Goal: Information Seeking & Learning: Learn about a topic

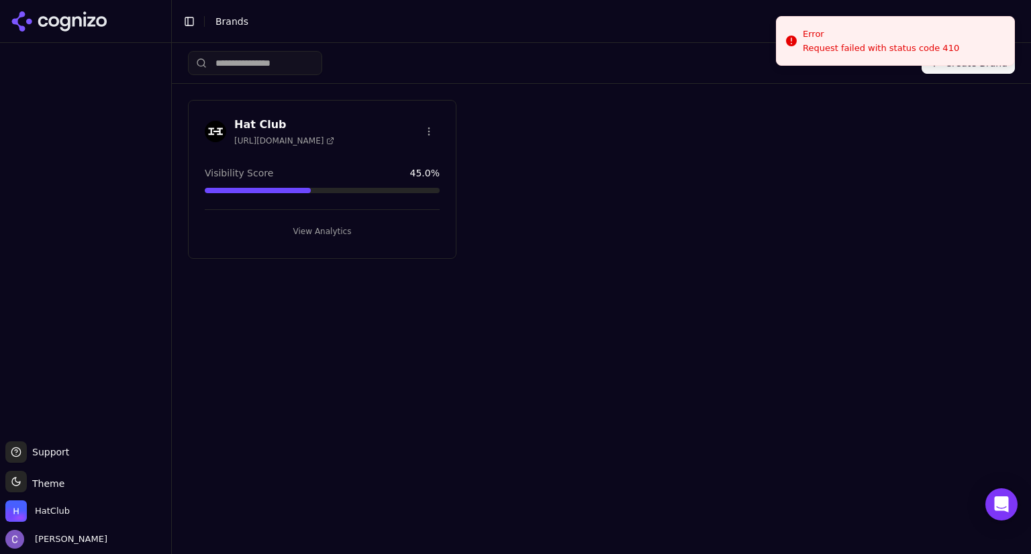
click at [360, 229] on button "View Analytics" at bounding box center [322, 231] width 235 height 21
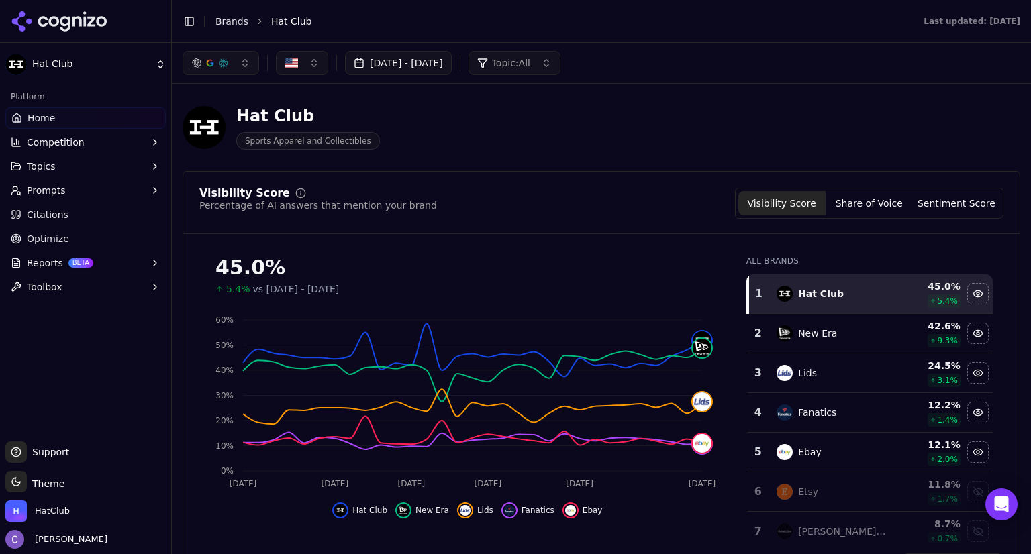
click at [235, 70] on button "button" at bounding box center [221, 63] width 77 height 24
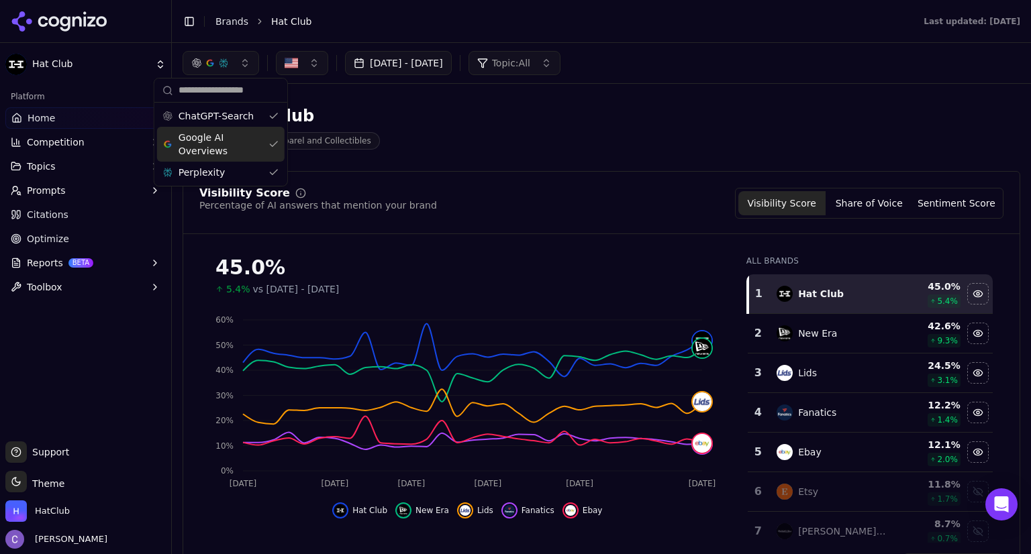
click at [274, 139] on div "Google AI Overviews" at bounding box center [221, 144] width 128 height 35
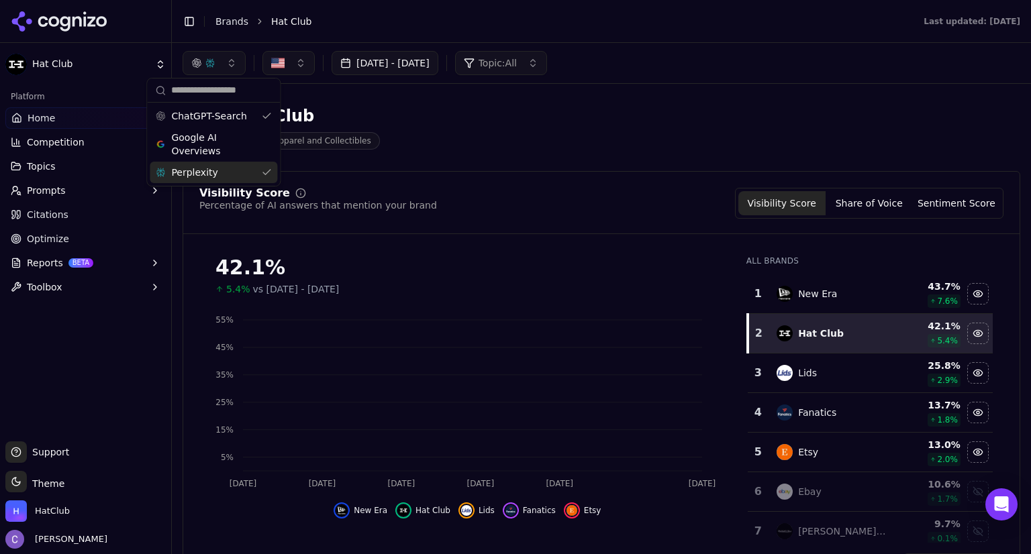
click at [268, 173] on div "Perplexity" at bounding box center [214, 172] width 128 height 21
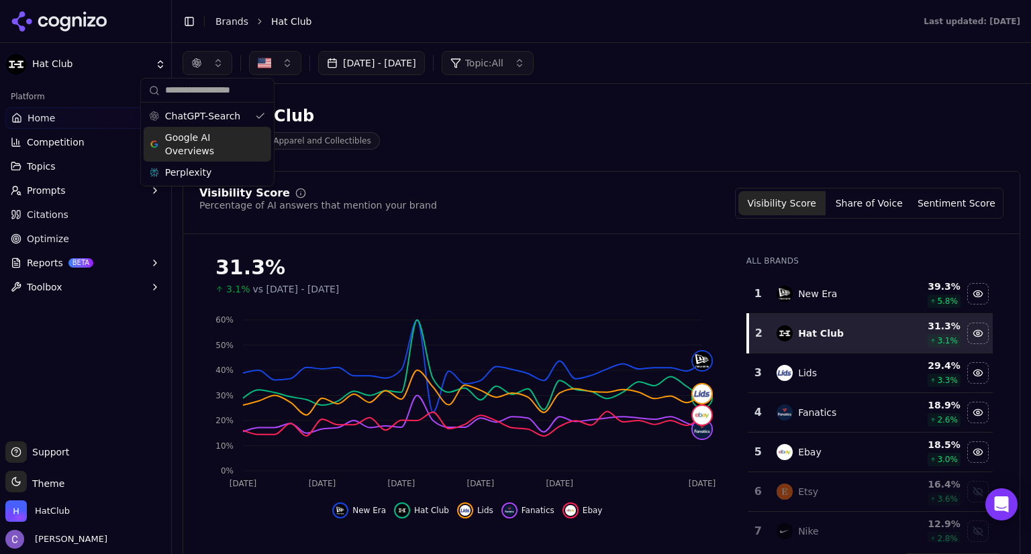
click at [256, 143] on div "Google AI Overviews" at bounding box center [208, 144] width 128 height 35
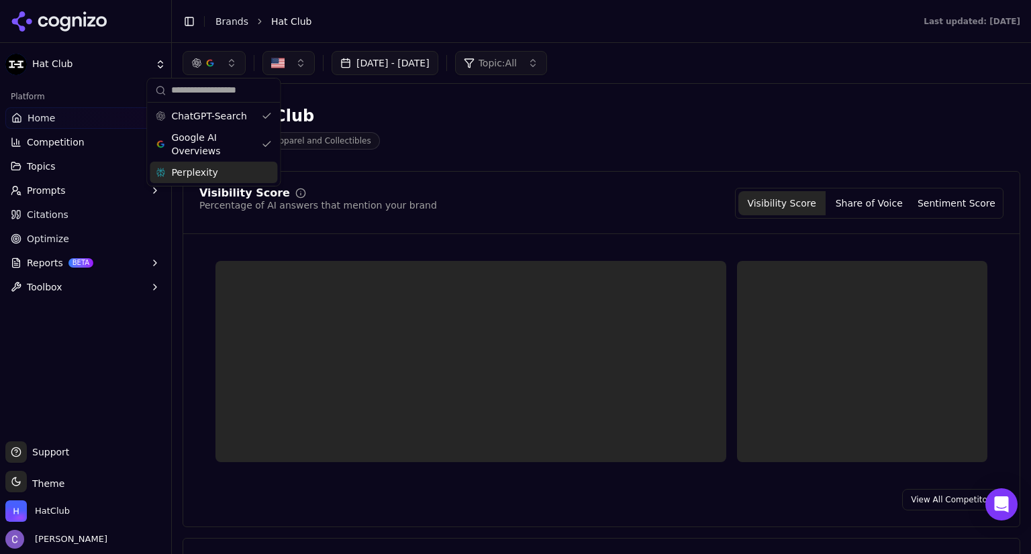
click at [265, 168] on div "Perplexity" at bounding box center [214, 172] width 128 height 21
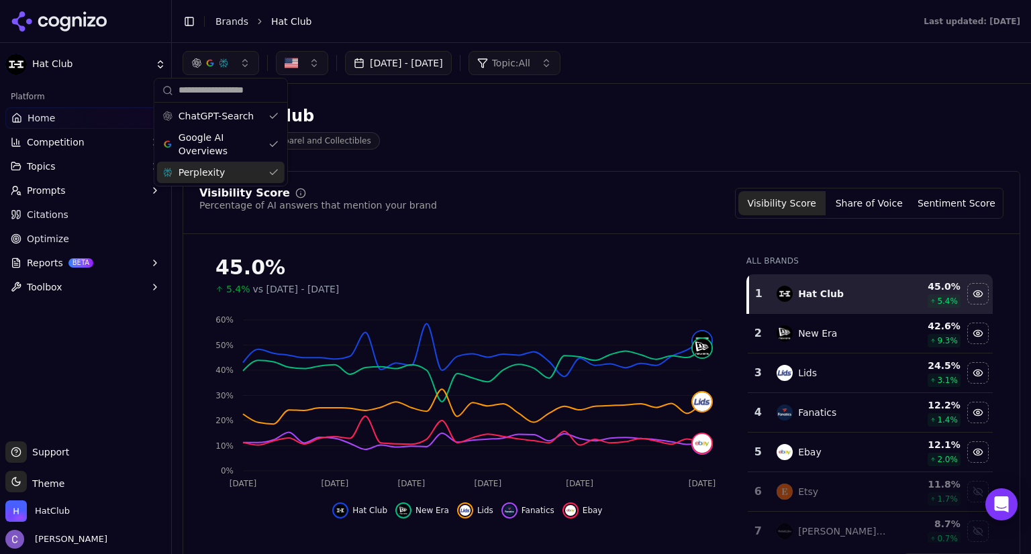
click at [604, 210] on div "Visibility Score Percentage of AI answers that mention your brand Visibility Sc…" at bounding box center [601, 203] width 804 height 31
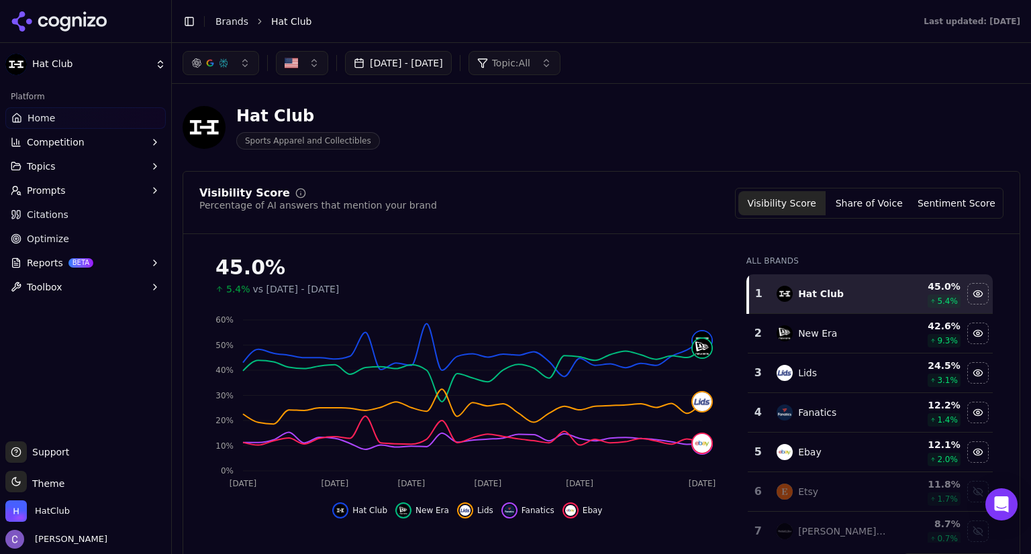
click at [54, 200] on button "Prompts" at bounding box center [85, 190] width 160 height 21
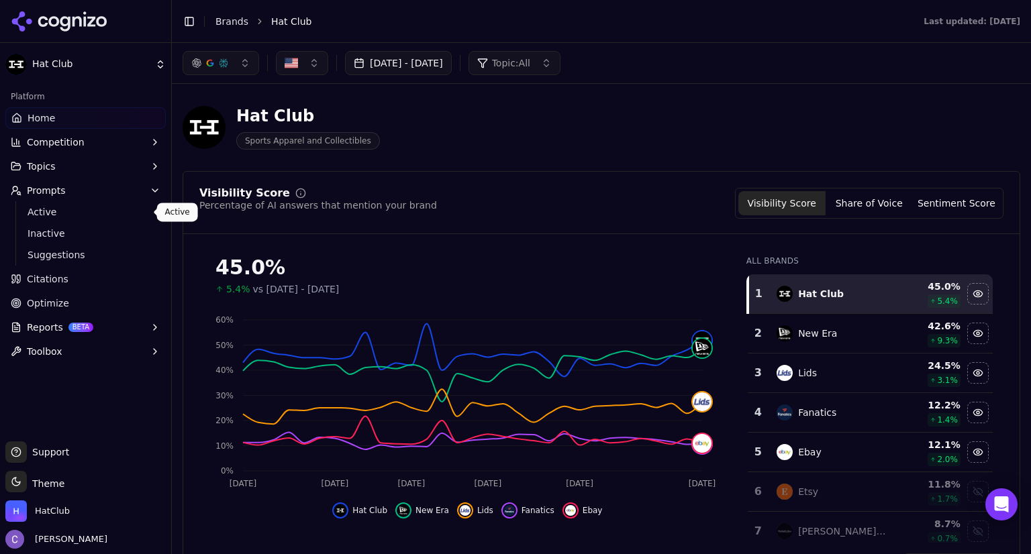
click at [64, 217] on span "Active" at bounding box center [86, 211] width 117 height 13
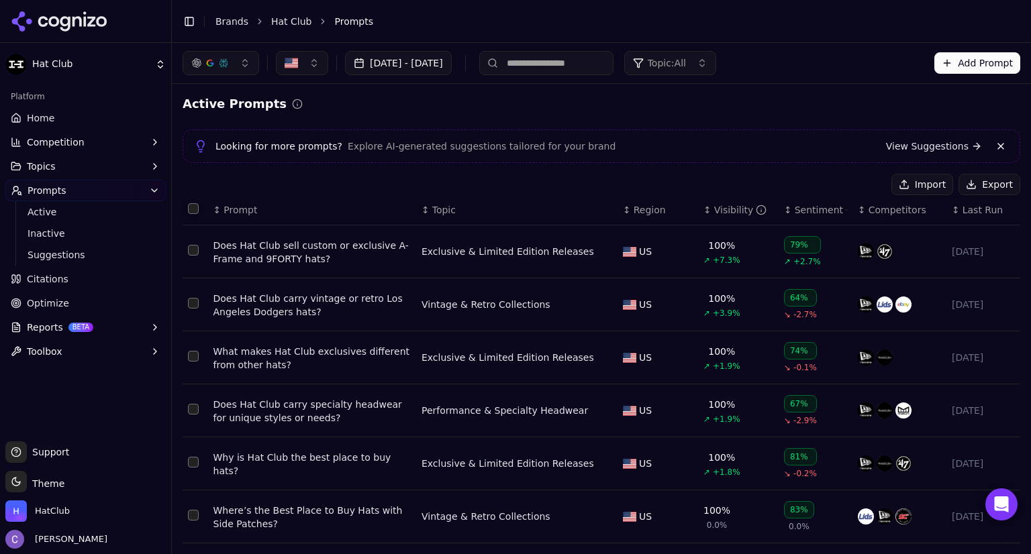
click at [703, 215] on div "↕ Visibility" at bounding box center [738, 209] width 70 height 13
click at [703, 215] on div "↓ Visibility" at bounding box center [738, 209] width 70 height 13
click at [703, 214] on div "↕ Visibility" at bounding box center [738, 209] width 70 height 13
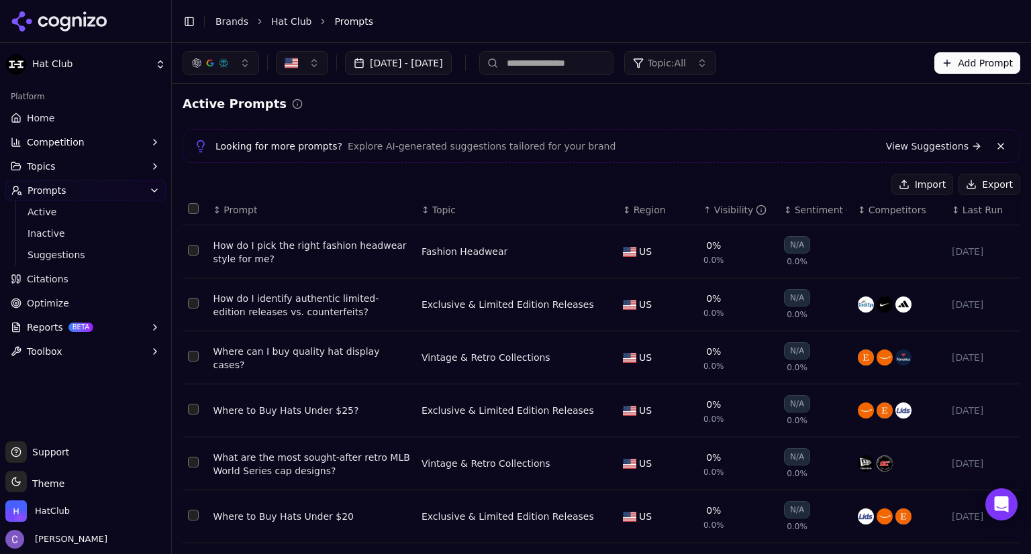
click at [586, 60] on input at bounding box center [546, 63] width 134 height 24
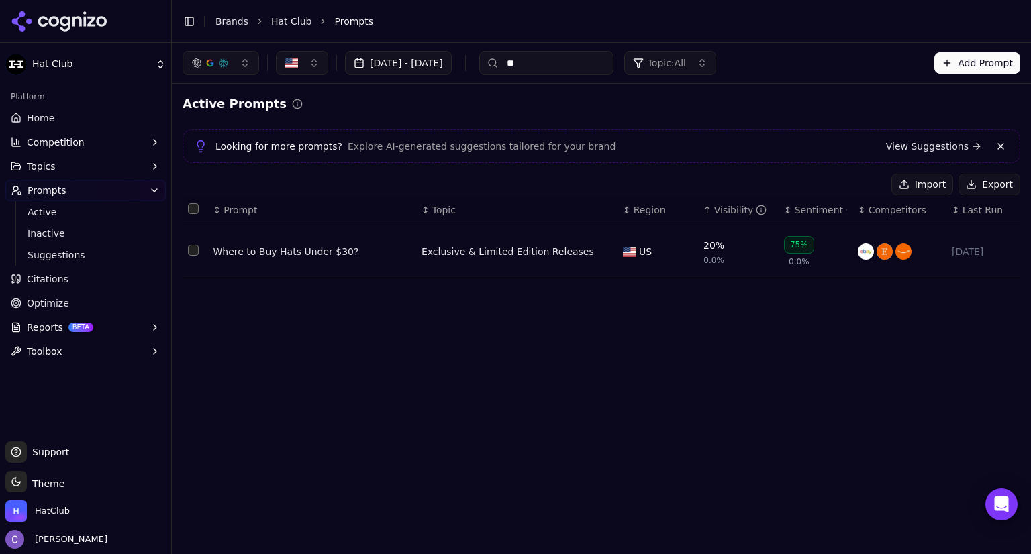
type input "**"
click at [271, 264] on td "Where to Buy Hats Under $30?" at bounding box center [312, 252] width 208 height 53
click at [285, 249] on div "Where to Buy Hats Under $30?" at bounding box center [311, 251] width 197 height 13
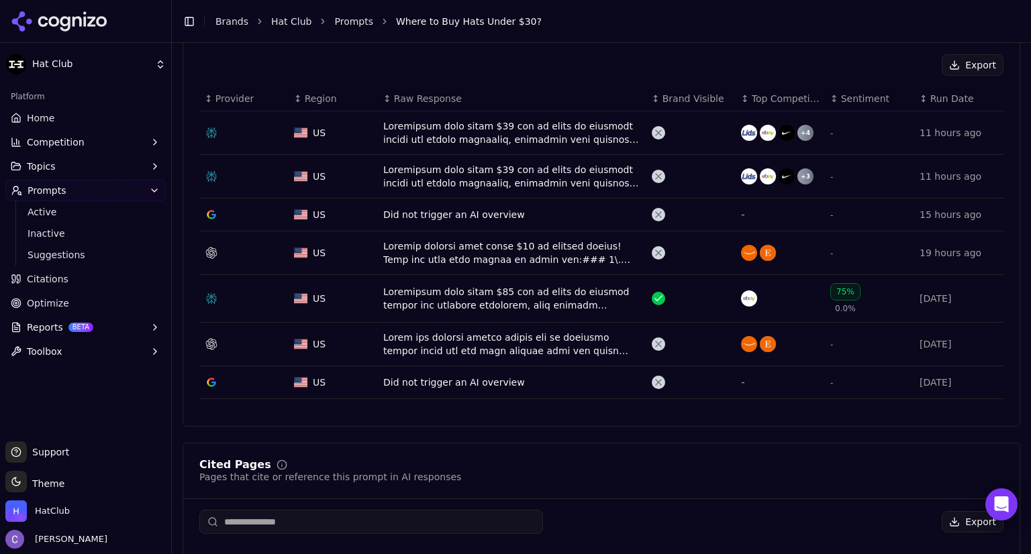
scroll to position [503, 0]
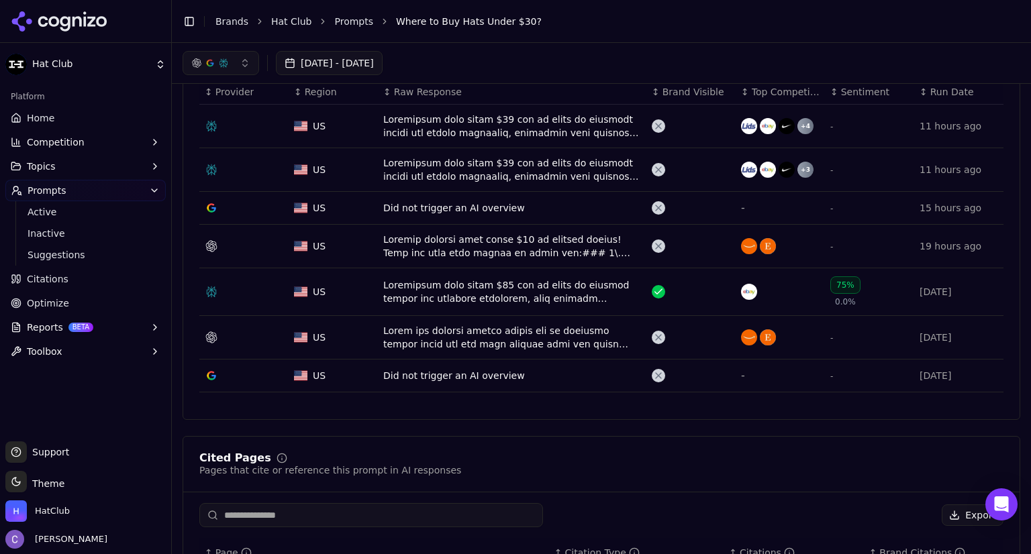
click at [510, 285] on div "Data table" at bounding box center [512, 292] width 258 height 27
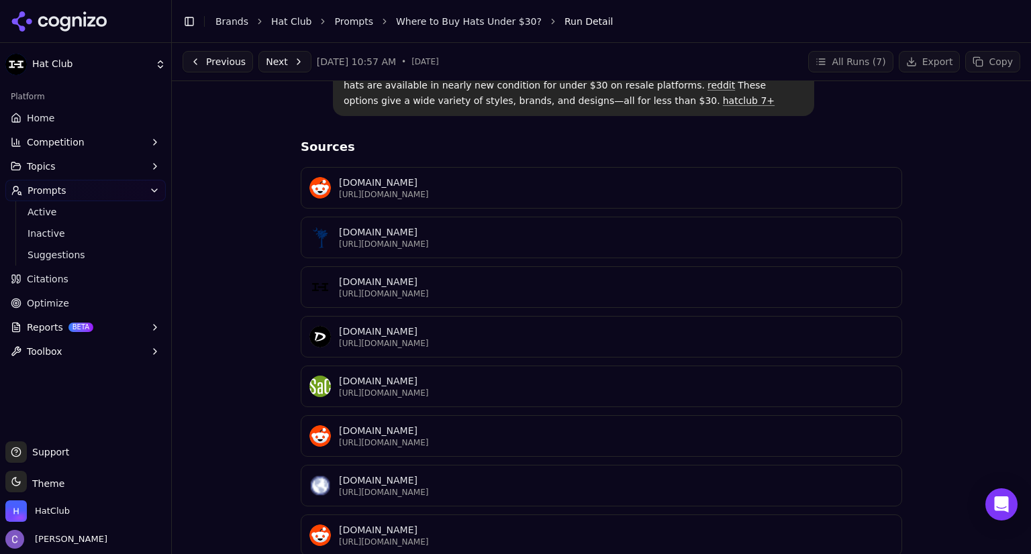
scroll to position [349, 0]
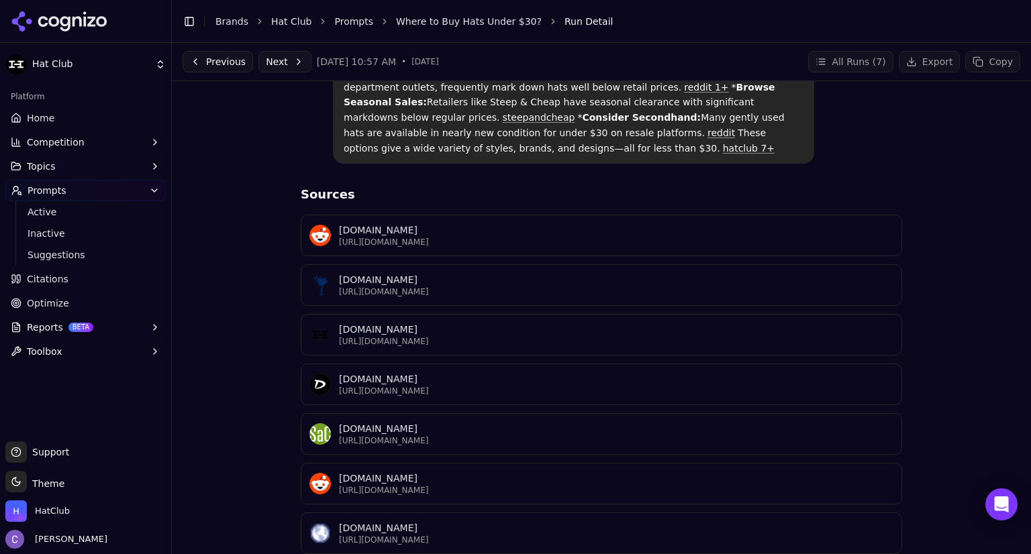
click at [424, 336] on p "[URL][DOMAIN_NAME]" at bounding box center [616, 341] width 554 height 11
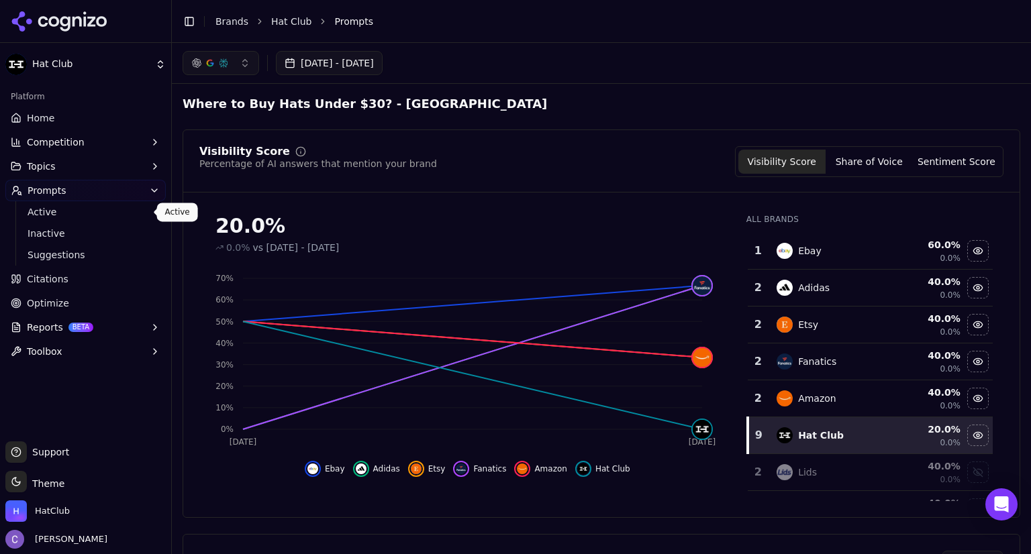
click at [72, 207] on span "Active" at bounding box center [86, 211] width 117 height 13
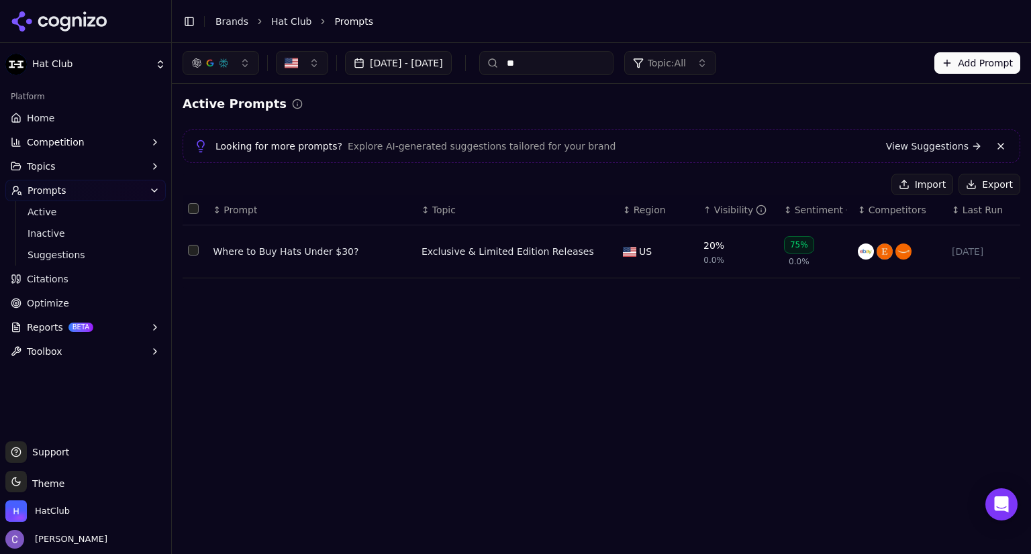
click at [576, 63] on input "**" at bounding box center [546, 63] width 134 height 24
type input "*"
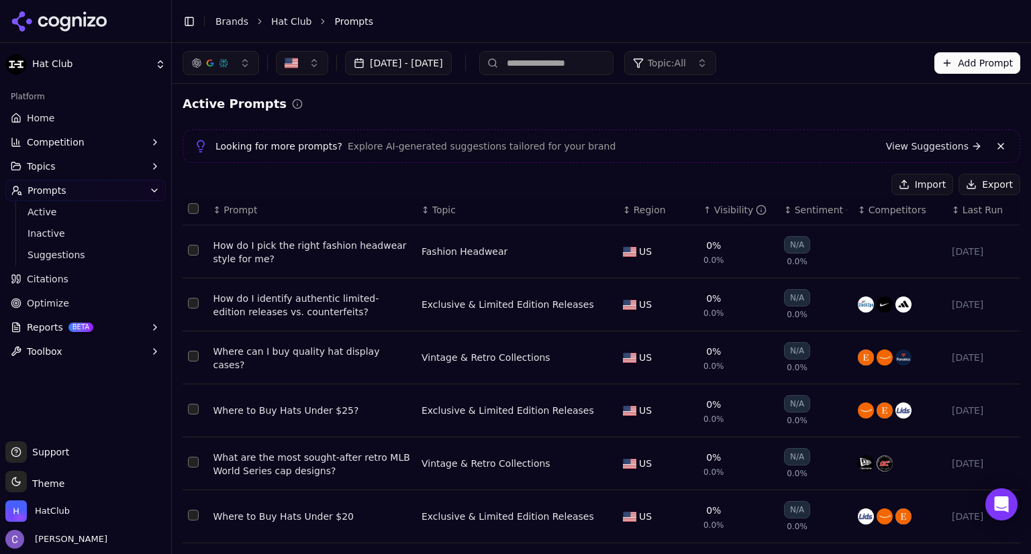
click at [716, 68] on button "Topic: All" at bounding box center [670, 63] width 92 height 24
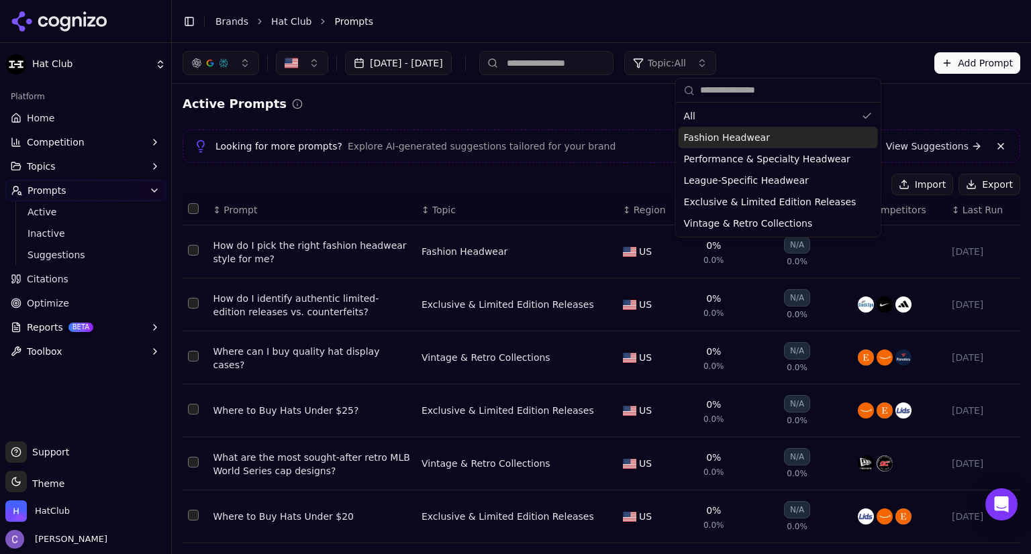
click at [740, 143] on span "Fashion Headwear" at bounding box center [727, 137] width 86 height 13
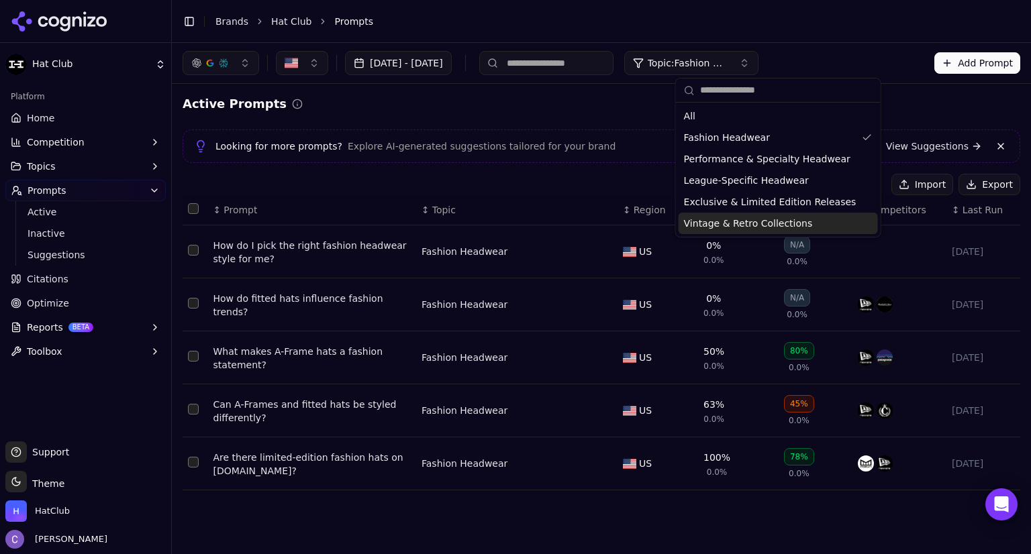
click at [314, 404] on div "Can A-Frames and fitted hats be styled differently?" at bounding box center [311, 411] width 197 height 27
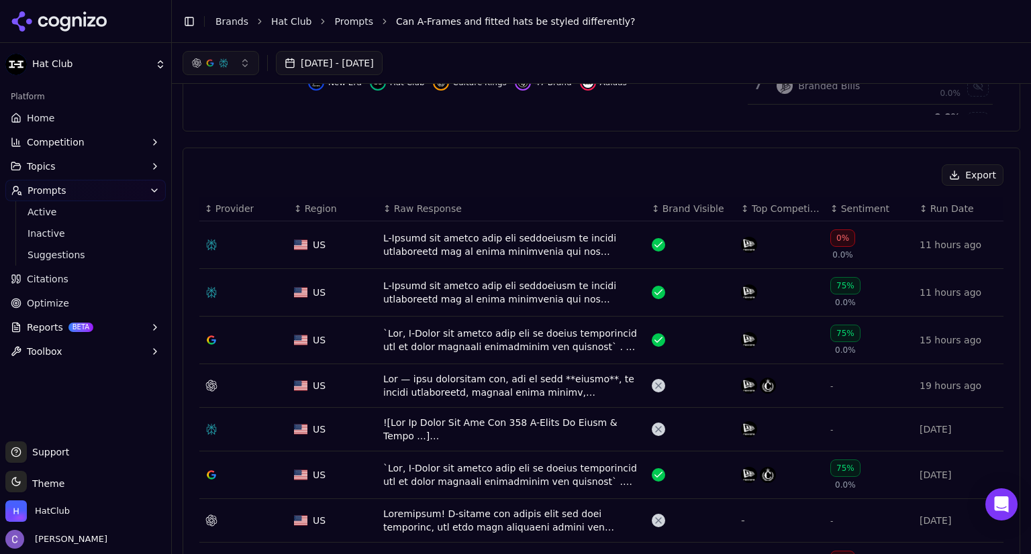
scroll to position [386, 0]
click at [511, 288] on div "Data table" at bounding box center [512, 293] width 258 height 27
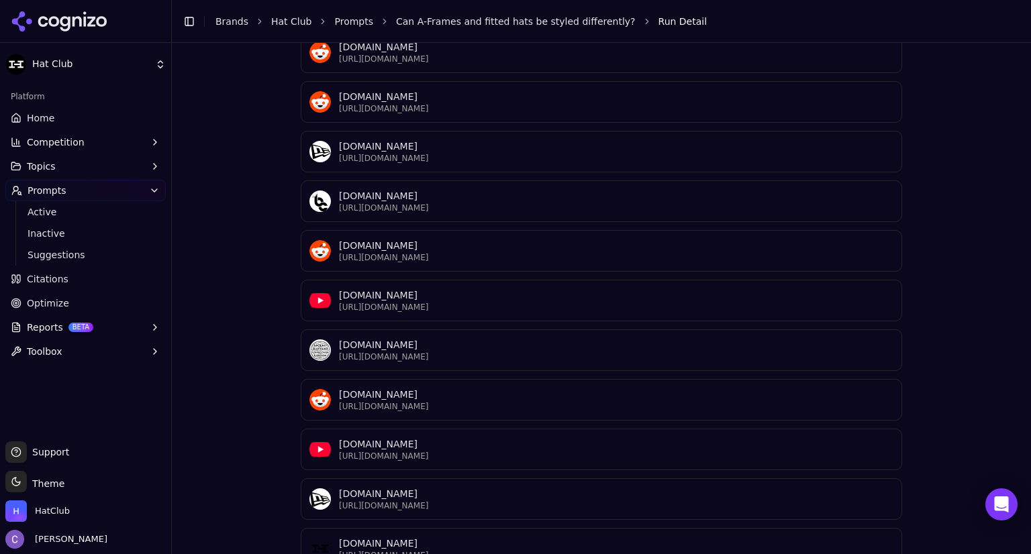
scroll to position [605, 0]
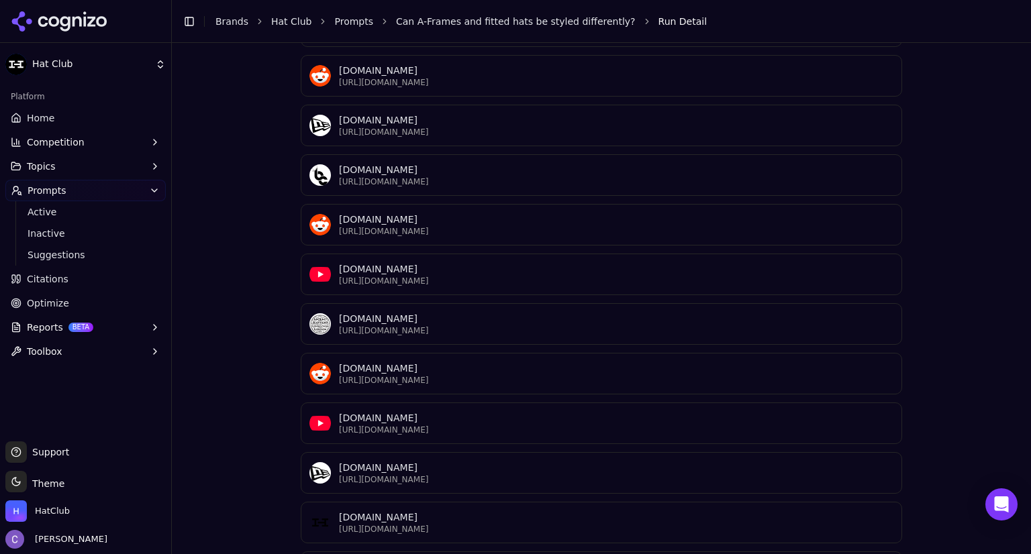
click at [414, 511] on p "[DOMAIN_NAME]" at bounding box center [616, 517] width 554 height 13
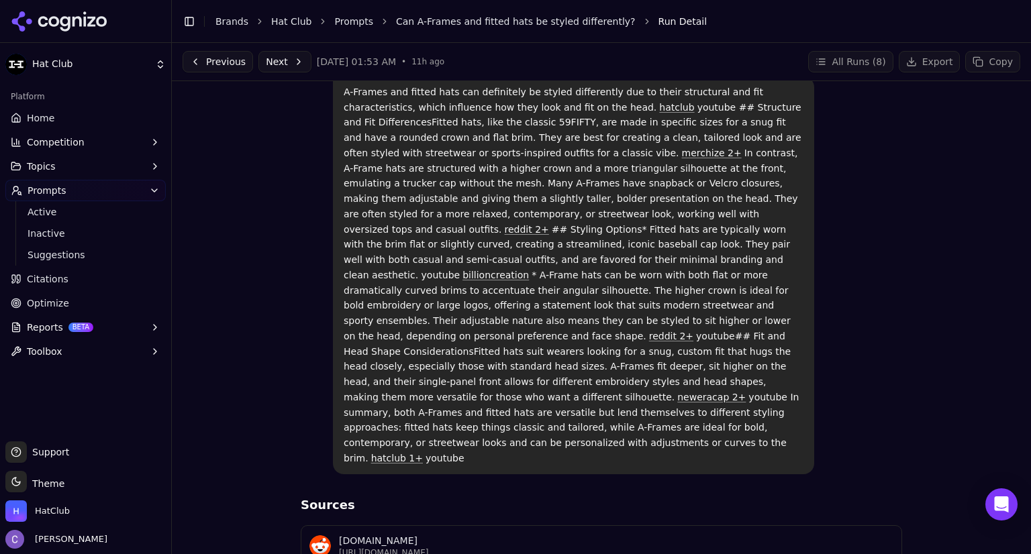
scroll to position [0, 0]
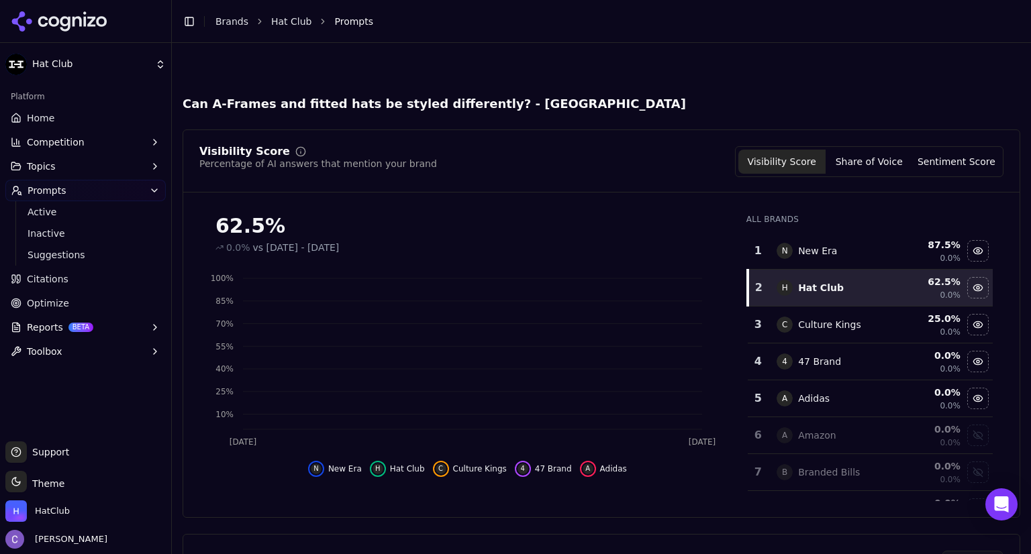
scroll to position [427, 0]
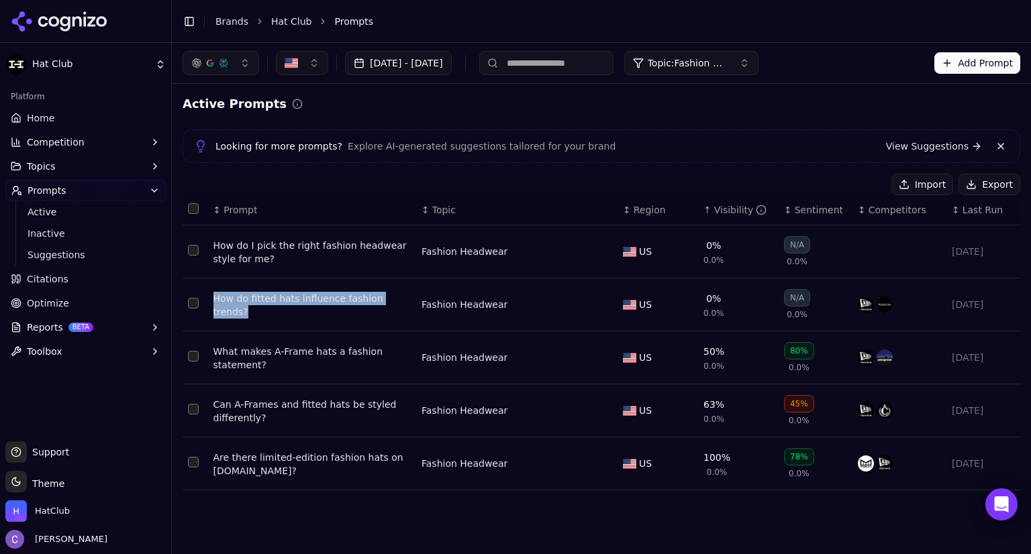
drag, startPoint x: 210, startPoint y: 305, endPoint x: 401, endPoint y: 318, distance: 191.0
click at [401, 318] on td "How do fitted hats influence fashion trends?" at bounding box center [312, 305] width 208 height 53
copy div "How do fitted hats influence fashion trends?"
click at [578, 177] on div "Import Export" at bounding box center [602, 184] width 838 height 21
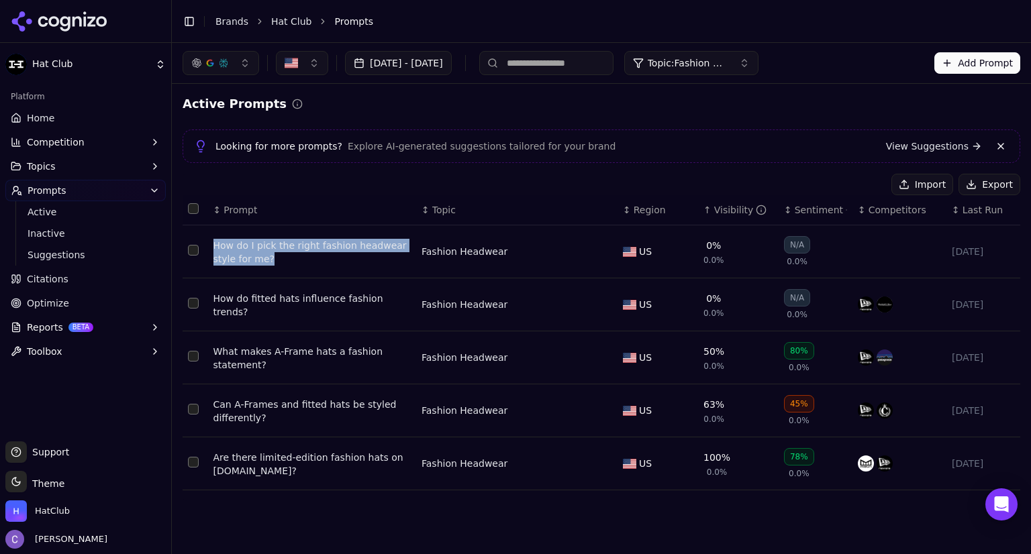
drag, startPoint x: 209, startPoint y: 244, endPoint x: 368, endPoint y: 257, distance: 159.0
click at [368, 257] on td "How do I pick the right fashion headwear style for me?" at bounding box center [312, 252] width 208 height 53
copy div "How do I pick the right fashion headwear style for me?"
click at [599, 186] on div "Import Export" at bounding box center [602, 184] width 838 height 21
click at [85, 172] on button "Topics" at bounding box center [85, 166] width 160 height 21
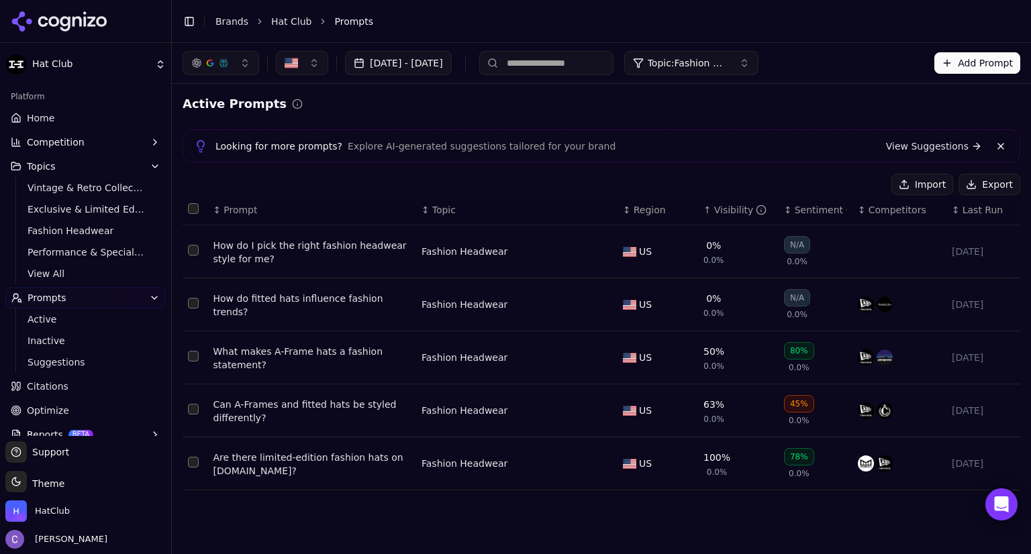
click at [728, 69] on span "Topic: Fashion Headwear" at bounding box center [688, 62] width 81 height 13
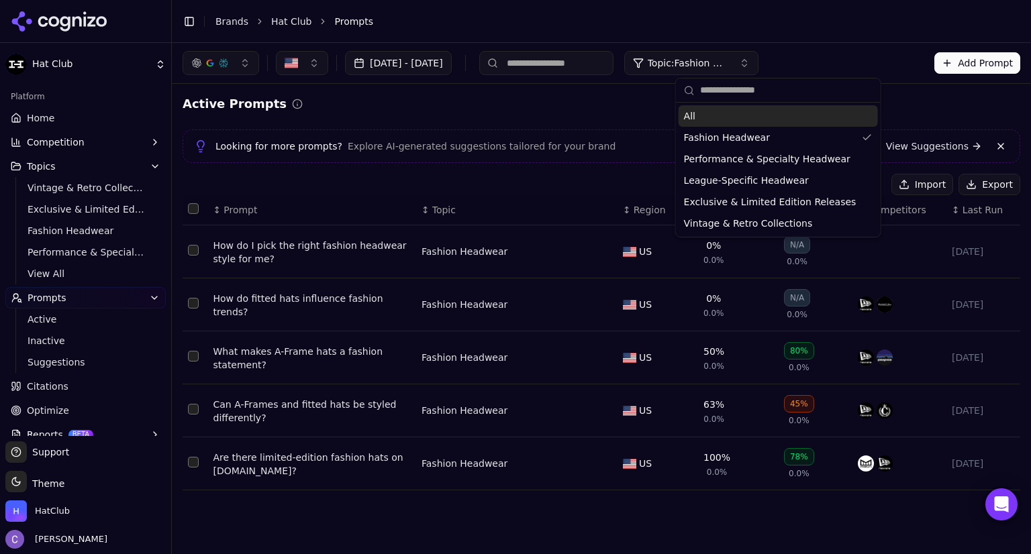
click at [150, 167] on icon "button" at bounding box center [155, 166] width 11 height 11
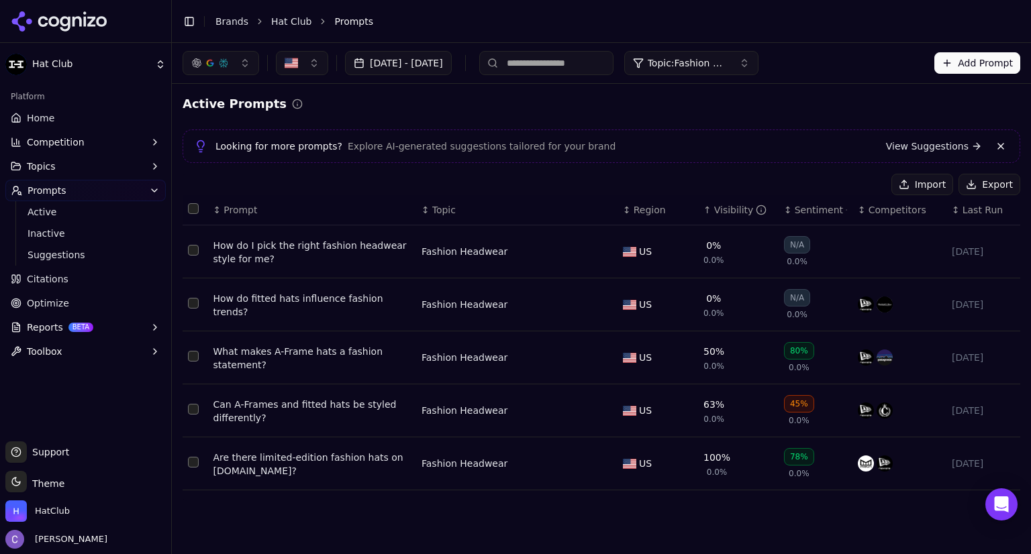
click at [143, 167] on button "Topics" at bounding box center [85, 166] width 160 height 21
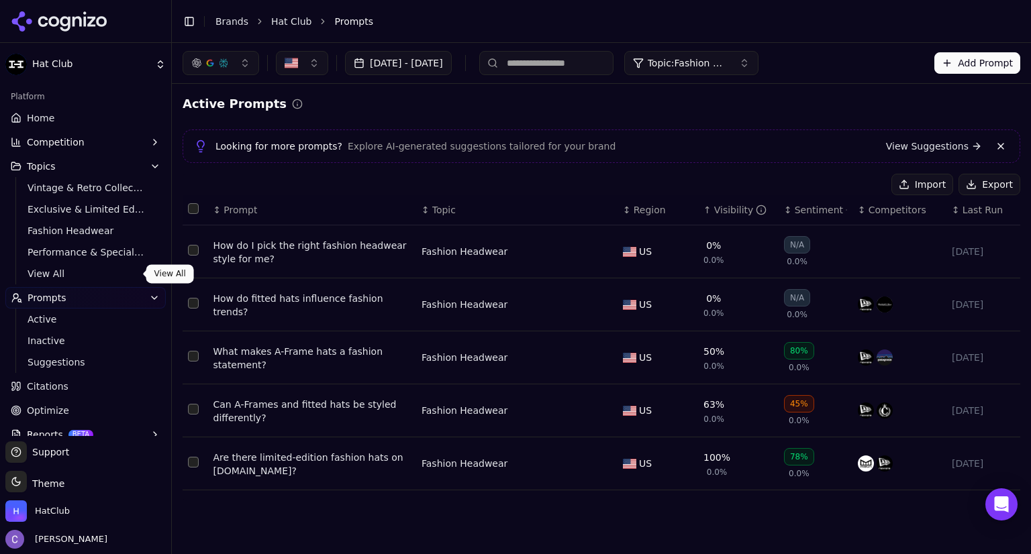
click at [65, 272] on span "View All" at bounding box center [86, 273] width 117 height 13
